Goal: Task Accomplishment & Management: Use online tool/utility

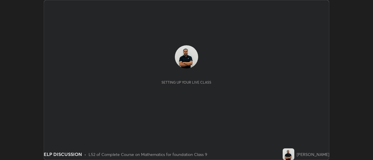
scroll to position [160, 373]
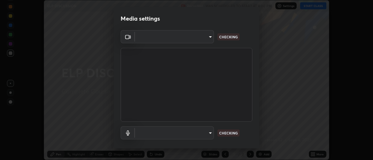
type input "1769541d7db8b910b2b6aaf592df5ff8660c63acaad49df9064175df0c6f581f"
type input "default"
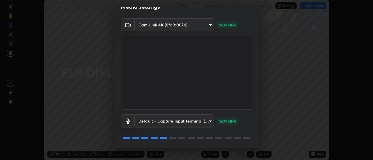
scroll to position [31, 0]
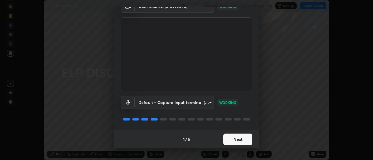
click at [239, 140] on button "Next" at bounding box center [237, 140] width 29 height 12
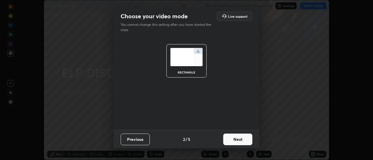
scroll to position [0, 0]
click at [240, 139] on button "Next" at bounding box center [237, 140] width 29 height 12
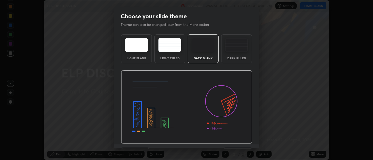
scroll to position [14, 0]
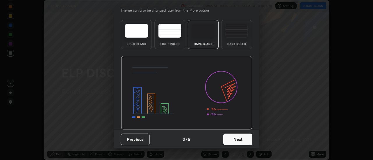
click at [235, 139] on button "Next" at bounding box center [237, 140] width 29 height 12
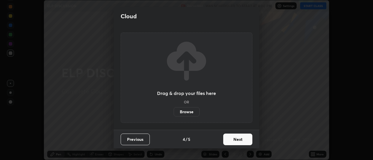
click at [238, 140] on button "Next" at bounding box center [237, 140] width 29 height 12
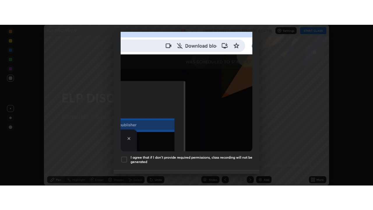
scroll to position [149, 0]
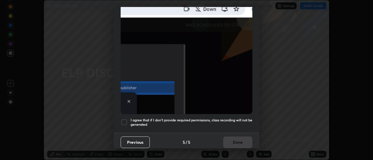
click at [124, 119] on div at bounding box center [124, 122] width 7 height 7
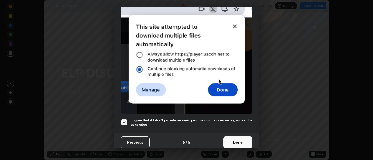
click at [231, 141] on button "Done" at bounding box center [237, 143] width 29 height 12
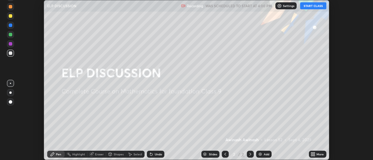
click at [261, 155] on img at bounding box center [260, 154] width 5 height 5
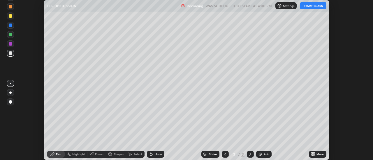
click at [306, 8] on button "START CLASS" at bounding box center [313, 5] width 26 height 7
click at [316, 154] on div "More" at bounding box center [317, 154] width 17 height 7
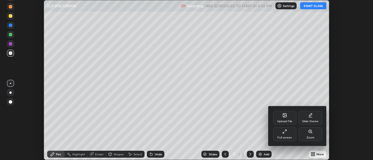
click at [285, 134] on icon at bounding box center [284, 132] width 5 height 5
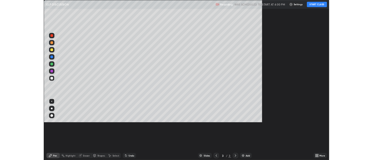
scroll to position [210, 373]
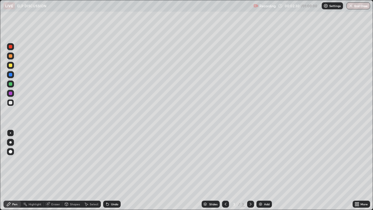
click at [11, 66] on div at bounding box center [10, 64] width 3 height 3
click at [11, 84] on div at bounding box center [10, 83] width 3 height 3
click at [10, 93] on div at bounding box center [10, 92] width 3 height 3
click at [10, 64] on div at bounding box center [10, 64] width 3 height 3
click at [109, 160] on icon at bounding box center [107, 204] width 5 height 5
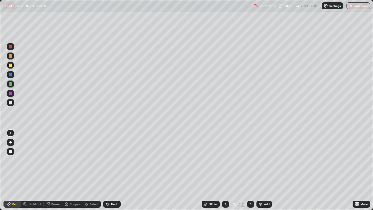
click at [11, 93] on div at bounding box center [10, 92] width 3 height 3
click at [52, 160] on div "Eraser" at bounding box center [55, 203] width 9 height 3
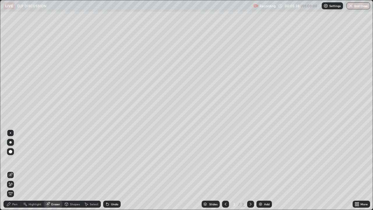
click at [10, 160] on icon at bounding box center [10, 184] width 3 height 3
click at [11, 160] on icon at bounding box center [8, 204] width 5 height 5
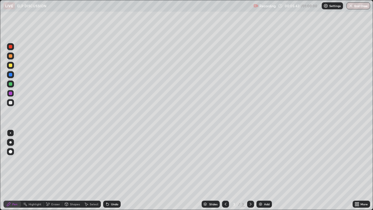
click at [11, 102] on div at bounding box center [10, 102] width 3 height 3
click at [113, 160] on div "Undo" at bounding box center [114, 203] width 7 height 3
click at [113, 160] on div "Undo" at bounding box center [111, 203] width 17 height 7
click at [113, 160] on div "Undo" at bounding box center [114, 203] width 7 height 3
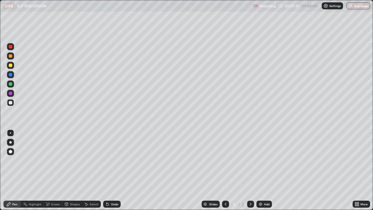
click at [56, 160] on div "Eraser" at bounding box center [55, 203] width 9 height 3
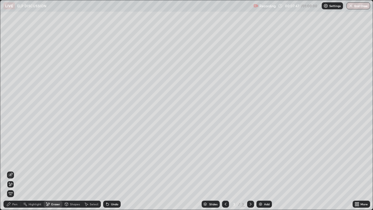
click at [14, 160] on div "Pen" at bounding box center [14, 203] width 5 height 3
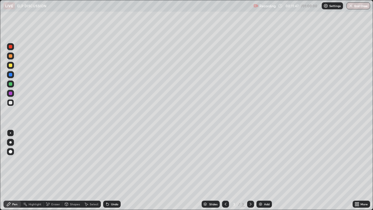
click at [262, 160] on div "Add" at bounding box center [263, 203] width 15 height 7
click at [11, 65] on div at bounding box center [10, 64] width 3 height 3
click at [12, 102] on div at bounding box center [10, 102] width 3 height 3
click at [10, 94] on div at bounding box center [10, 92] width 3 height 3
click at [263, 160] on div "Add" at bounding box center [263, 203] width 15 height 7
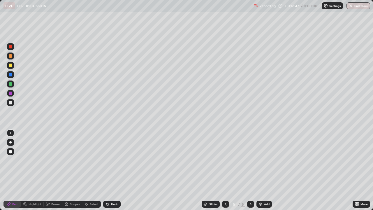
click at [10, 65] on div at bounding box center [10, 64] width 3 height 3
click at [10, 102] on div at bounding box center [10, 102] width 3 height 3
click at [10, 93] on div at bounding box center [10, 92] width 3 height 3
click at [11, 102] on div at bounding box center [10, 102] width 3 height 3
click at [10, 84] on div at bounding box center [10, 83] width 3 height 3
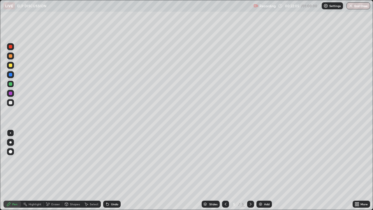
click at [265, 160] on div "Add" at bounding box center [267, 203] width 6 height 3
click at [10, 67] on div at bounding box center [10, 64] width 3 height 3
click at [225, 160] on icon at bounding box center [225, 204] width 5 height 5
click at [90, 160] on div "Select" at bounding box center [94, 203] width 9 height 3
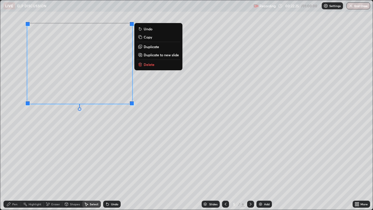
click at [153, 54] on p "Duplicate to new slide" at bounding box center [161, 54] width 35 height 5
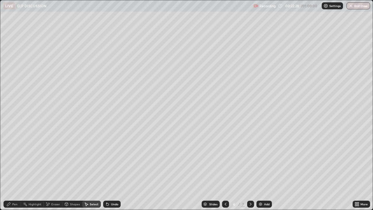
click at [14, 160] on div "Pen" at bounding box center [14, 203] width 5 height 3
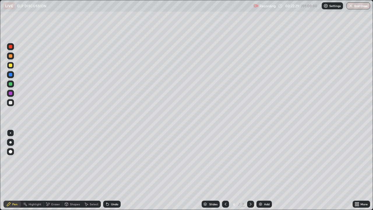
click at [53, 160] on div "Eraser" at bounding box center [55, 203] width 9 height 3
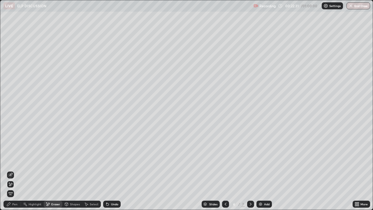
click at [15, 160] on div "Pen" at bounding box center [14, 203] width 5 height 3
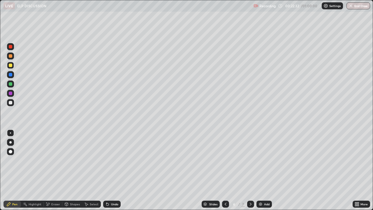
click at [11, 46] on div at bounding box center [10, 46] width 3 height 3
click at [10, 85] on div at bounding box center [10, 83] width 3 height 3
click at [250, 160] on icon at bounding box center [250, 204] width 5 height 5
click at [56, 160] on div "Eraser" at bounding box center [55, 203] width 9 height 3
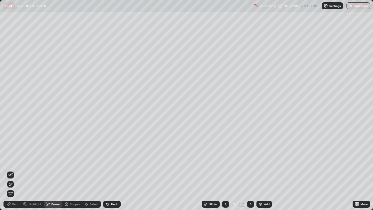
click at [15, 160] on div "Pen" at bounding box center [14, 203] width 5 height 3
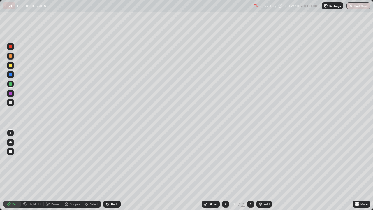
click at [12, 55] on div at bounding box center [10, 55] width 3 height 3
click at [12, 84] on div at bounding box center [10, 83] width 3 height 3
click at [10, 102] on div at bounding box center [10, 102] width 3 height 3
click at [250, 160] on icon at bounding box center [250, 204] width 5 height 5
click at [264, 160] on div "Add" at bounding box center [267, 203] width 6 height 3
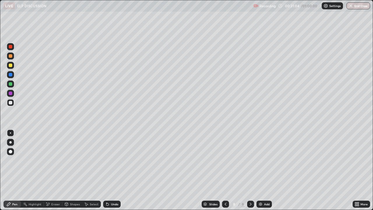
click at [12, 65] on div at bounding box center [10, 64] width 3 height 3
click at [10, 93] on div at bounding box center [10, 92] width 3 height 3
click at [11, 103] on div at bounding box center [10, 102] width 3 height 3
click at [10, 84] on div at bounding box center [10, 83] width 3 height 3
click at [10, 55] on div at bounding box center [10, 55] width 3 height 3
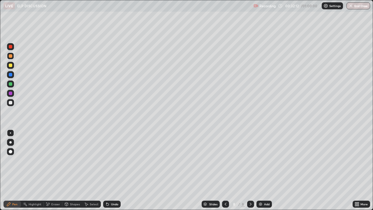
click at [9, 47] on div at bounding box center [10, 46] width 3 height 3
click at [10, 103] on div at bounding box center [10, 102] width 3 height 3
click at [10, 85] on div at bounding box center [10, 83] width 3 height 3
click at [10, 102] on div at bounding box center [10, 102] width 3 height 3
click at [10, 93] on div at bounding box center [10, 92] width 3 height 3
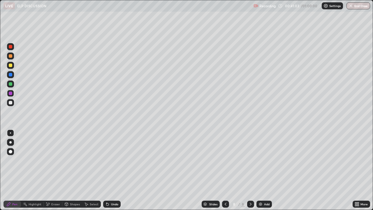
click at [10, 75] on div at bounding box center [10, 74] width 3 height 3
click at [11, 102] on div at bounding box center [10, 102] width 3 height 3
click at [264, 160] on div "Add" at bounding box center [267, 203] width 6 height 3
click at [9, 57] on div at bounding box center [10, 55] width 3 height 3
click at [10, 47] on div at bounding box center [10, 46] width 3 height 3
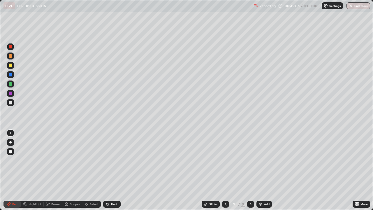
click at [10, 103] on div at bounding box center [10, 102] width 3 height 3
click at [10, 92] on div at bounding box center [10, 92] width 3 height 3
click at [10, 102] on div at bounding box center [10, 102] width 3 height 3
click at [11, 84] on div at bounding box center [10, 83] width 3 height 3
click at [10, 74] on div at bounding box center [10, 74] width 3 height 3
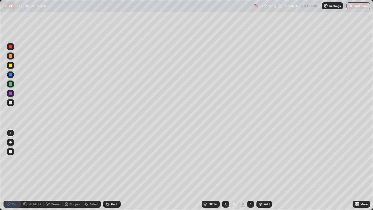
click at [11, 65] on div at bounding box center [10, 64] width 3 height 3
click at [12, 95] on div at bounding box center [10, 93] width 7 height 7
click at [10, 84] on div at bounding box center [10, 83] width 3 height 3
click at [12, 47] on div at bounding box center [10, 46] width 3 height 3
click at [354, 7] on button "End Class" at bounding box center [358, 5] width 23 height 7
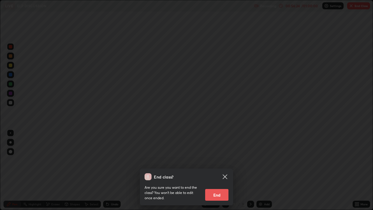
click at [223, 160] on button "End" at bounding box center [216, 195] width 23 height 12
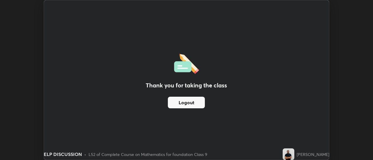
scroll to position [28966, 28754]
